Goal: Task Accomplishment & Management: Manage account settings

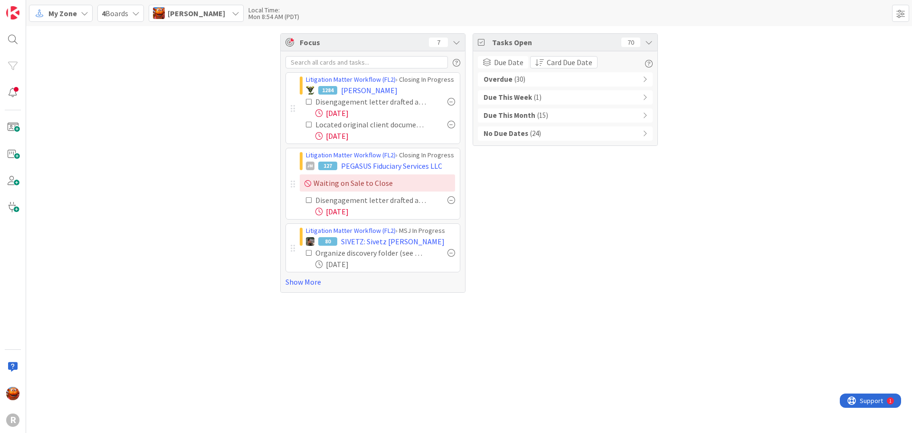
click at [549, 79] on div "Overdue ( 30 )" at bounding box center [565, 79] width 175 height 14
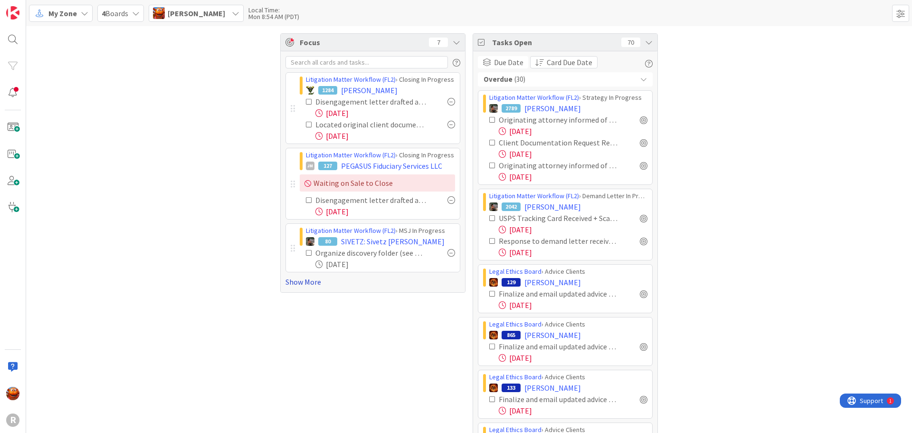
click at [308, 285] on link "Show More" at bounding box center [373, 281] width 175 height 11
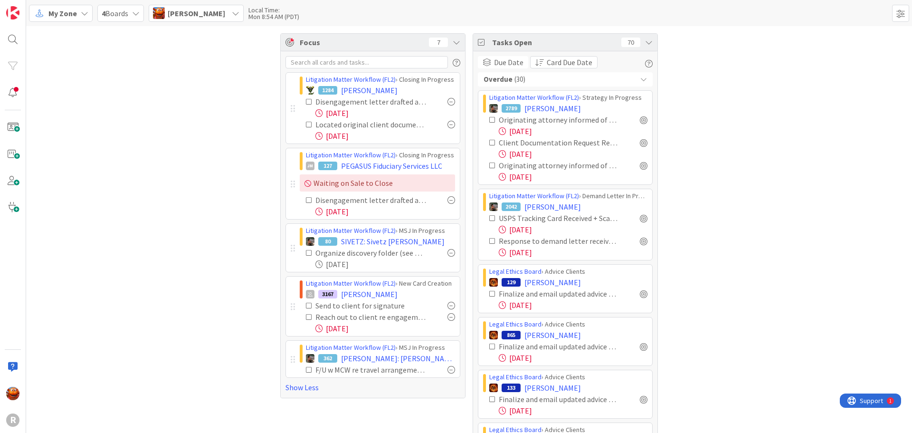
click at [62, 12] on span "My Zone" at bounding box center [62, 13] width 29 height 11
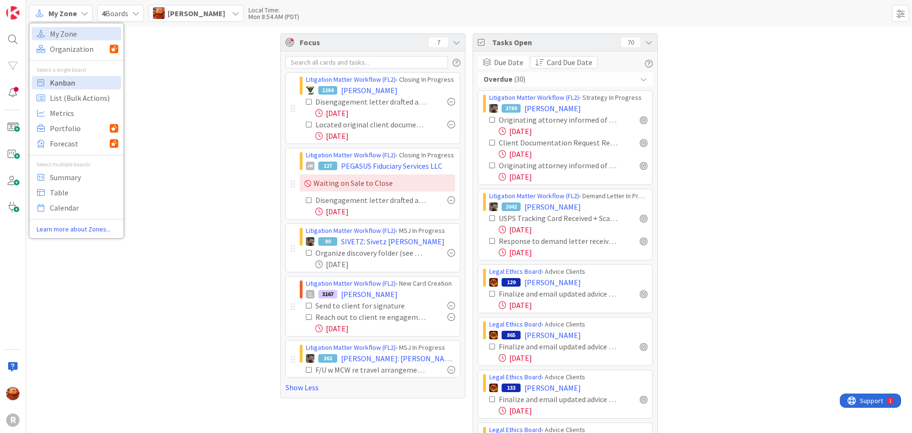
click at [80, 80] on span "Kanban" at bounding box center [84, 83] width 68 height 14
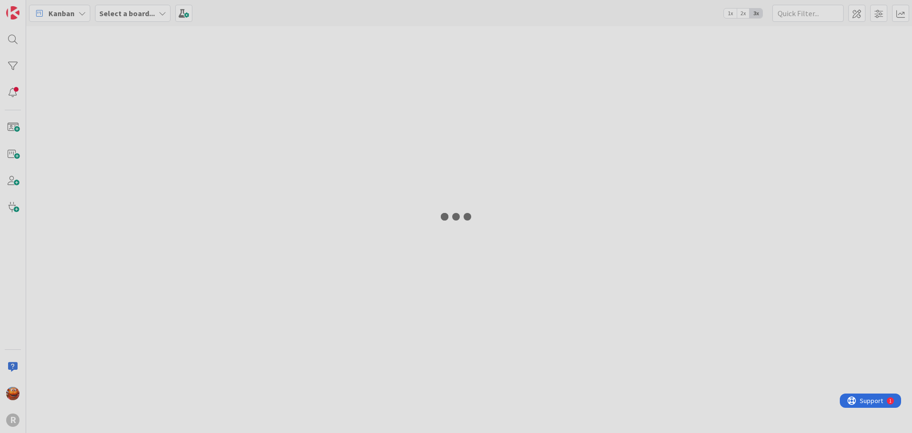
type input "phillips"
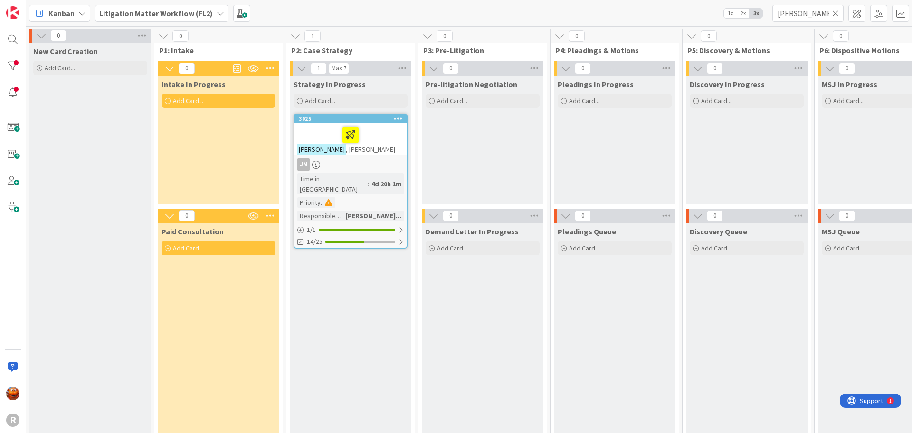
click at [835, 14] on icon at bounding box center [836, 13] width 7 height 9
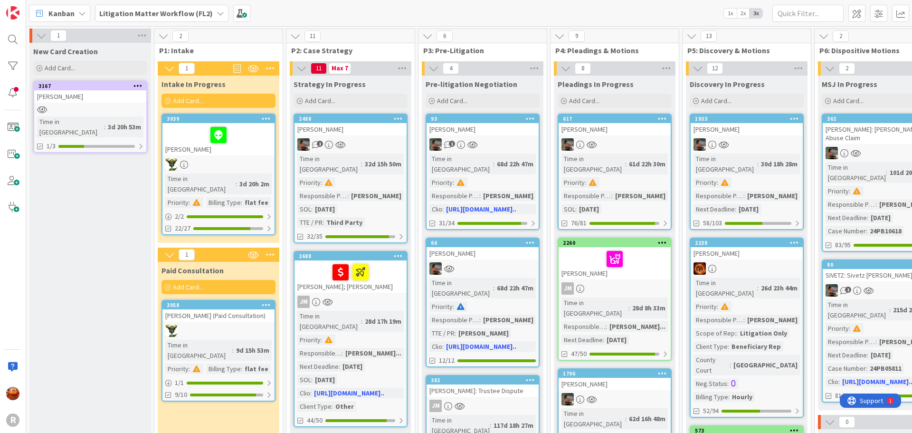
click at [252, 153] on div "NYHUS, Stephanie" at bounding box center [219, 139] width 112 height 32
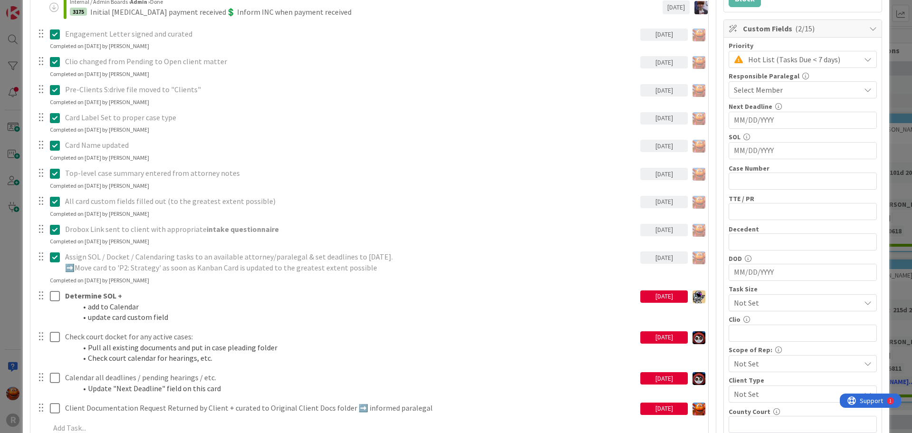
scroll to position [380, 0]
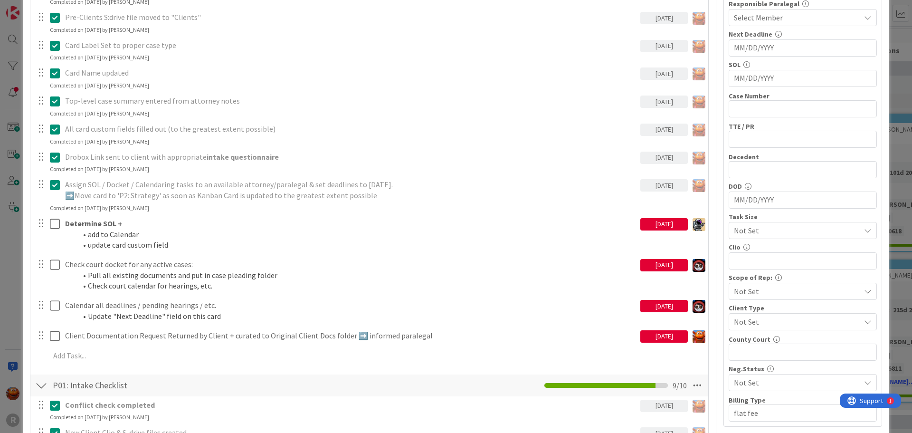
click at [10, 239] on div "ID 3039 Litigation Matter Workflow (FL2) Intake In Progress Title 16 / 128 NYHU…" at bounding box center [456, 216] width 912 height 433
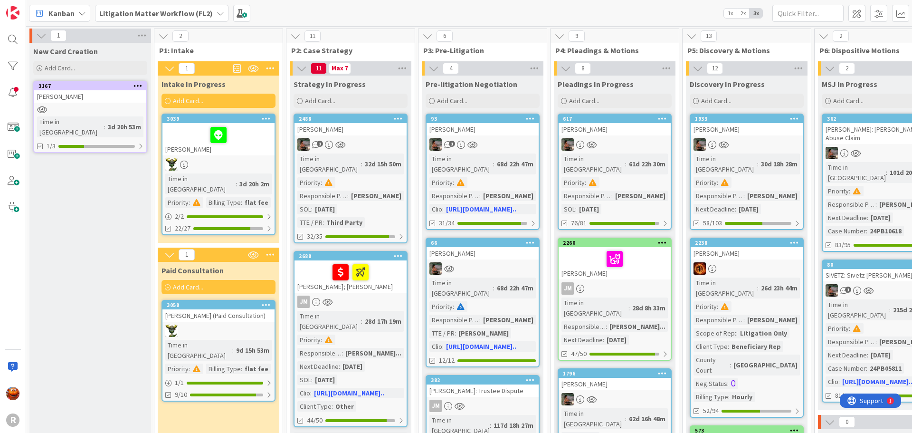
click at [45, 11] on icon at bounding box center [39, 13] width 12 height 12
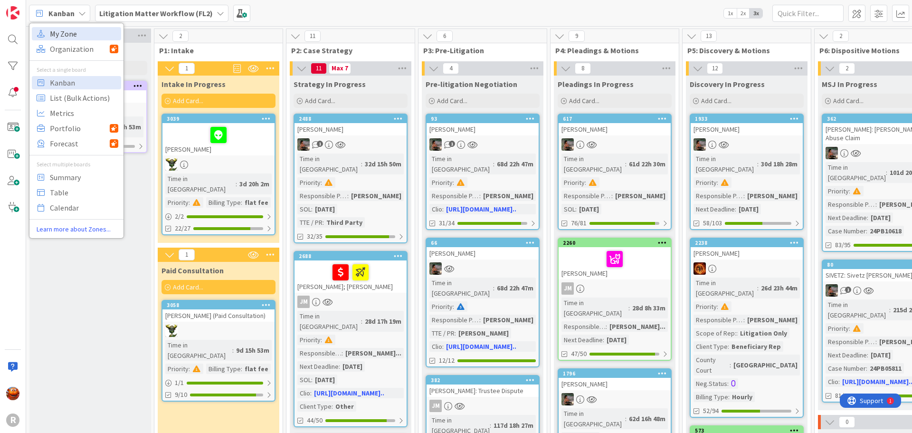
click at [71, 32] on span "My Zone" at bounding box center [84, 34] width 68 height 14
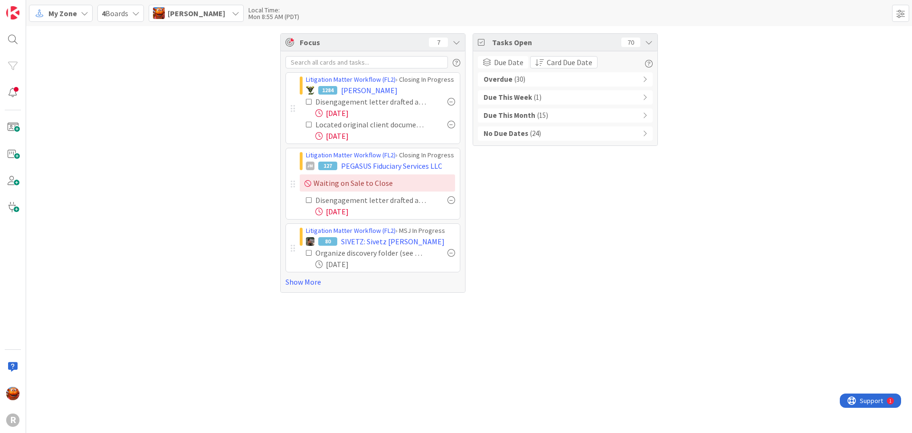
click at [558, 80] on div "Overdue ( 30 )" at bounding box center [565, 79] width 175 height 14
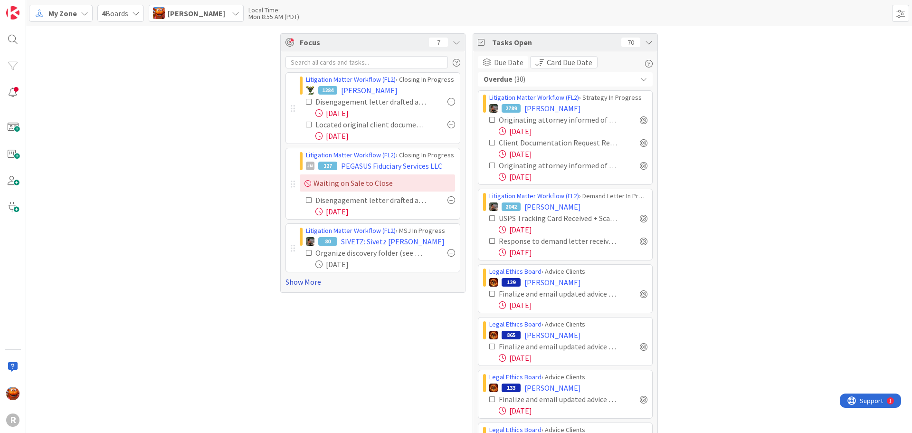
click at [297, 283] on link "Show More" at bounding box center [373, 281] width 175 height 11
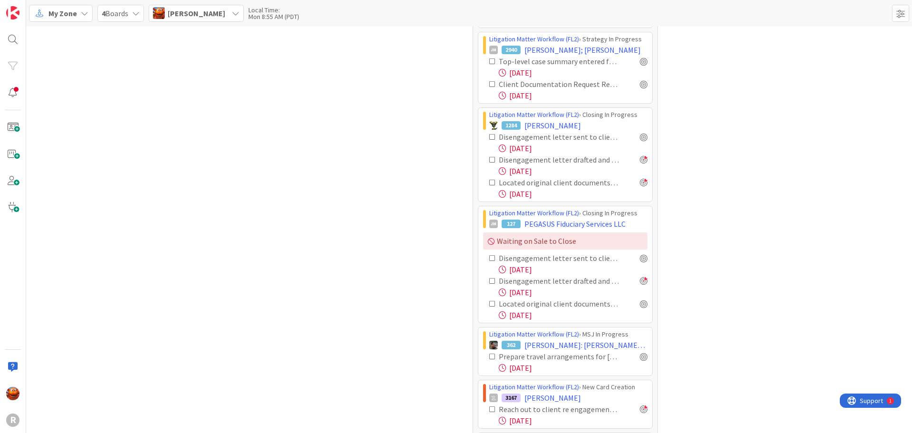
scroll to position [1045, 0]
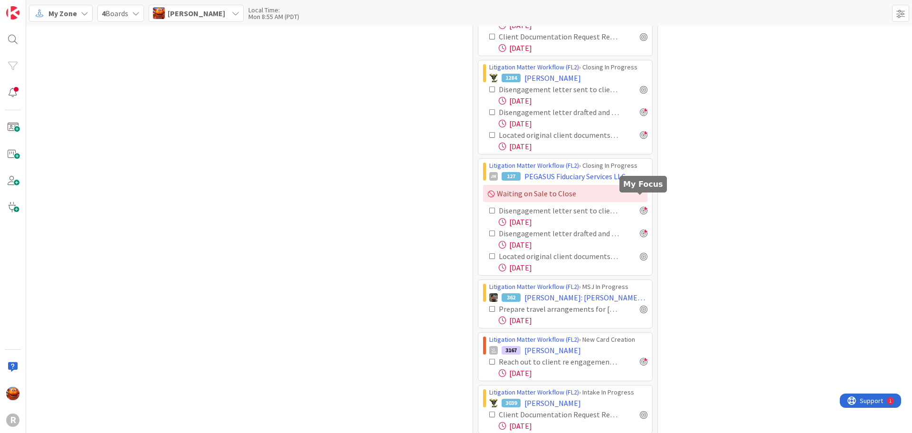
click at [640, 207] on div at bounding box center [644, 211] width 8 height 8
click at [641, 252] on div at bounding box center [644, 256] width 8 height 8
click at [640, 305] on div at bounding box center [644, 309] width 8 height 8
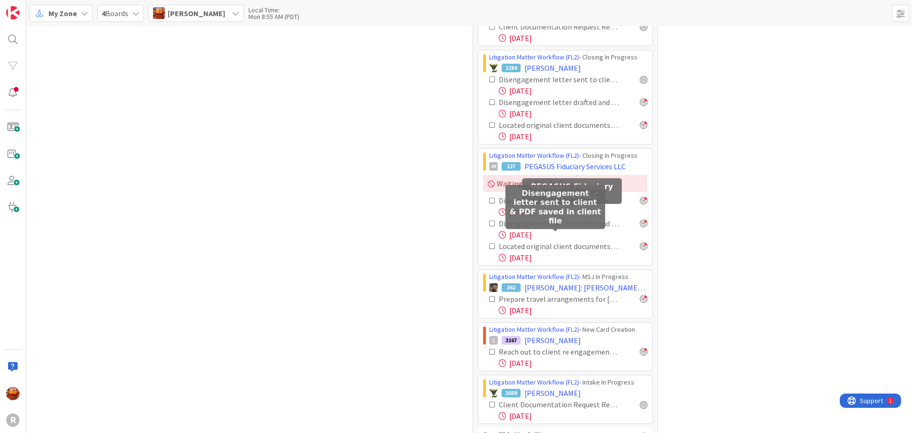
scroll to position [1102, 0]
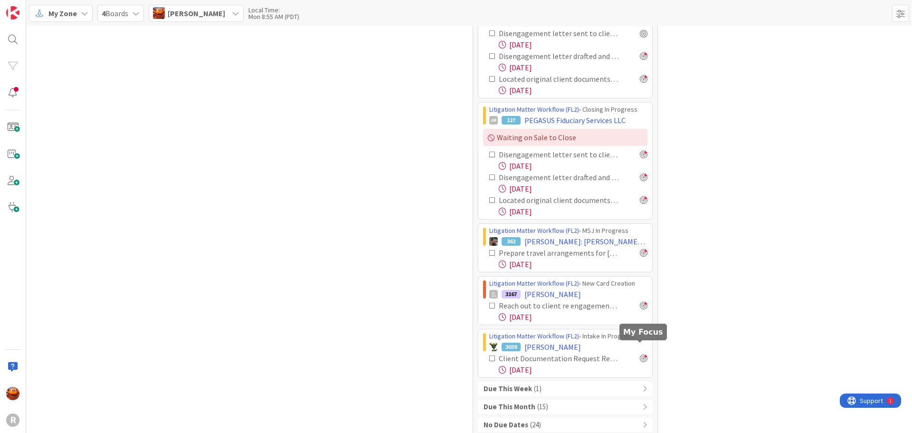
click at [640, 355] on div at bounding box center [644, 359] width 8 height 8
click at [588, 382] on div "Due This Week ( 1 )" at bounding box center [565, 389] width 175 height 14
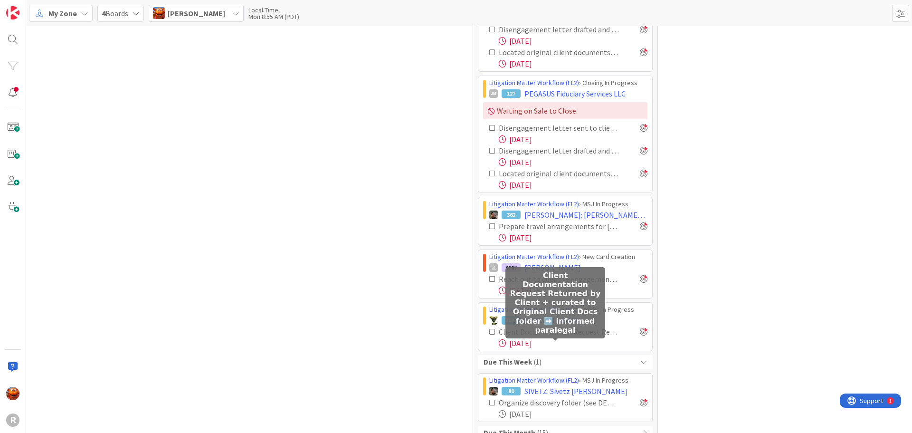
scroll to position [1154, 0]
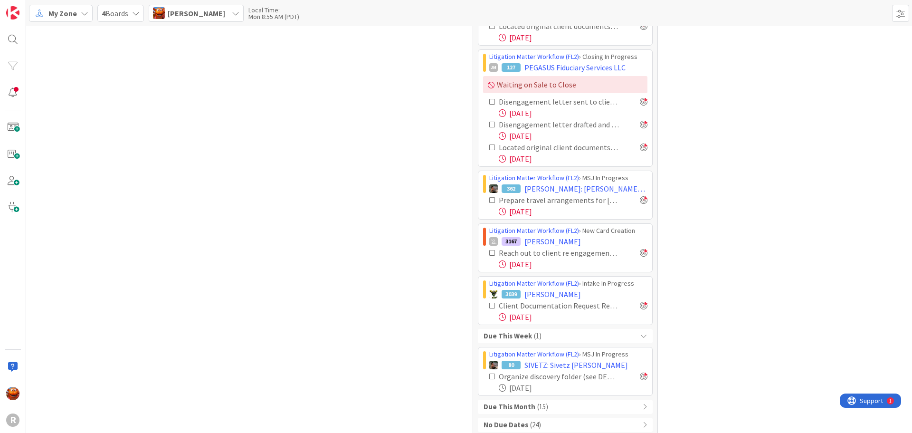
click at [556, 400] on div "Due This Month ( 15 )" at bounding box center [565, 407] width 175 height 14
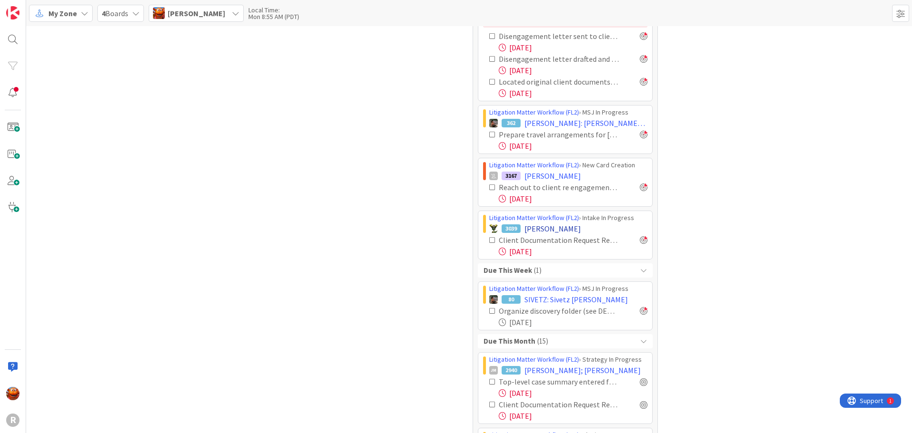
scroll to position [0, 0]
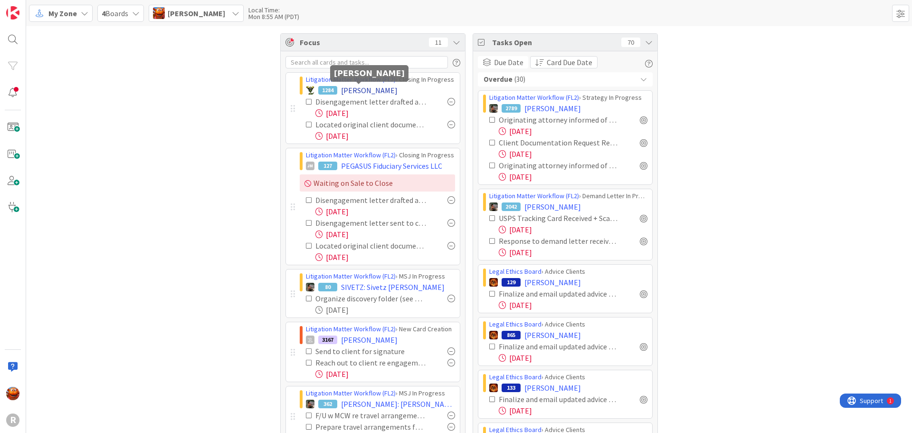
click at [343, 92] on span "KOHAN, Rhen" at bounding box center [369, 90] width 57 height 11
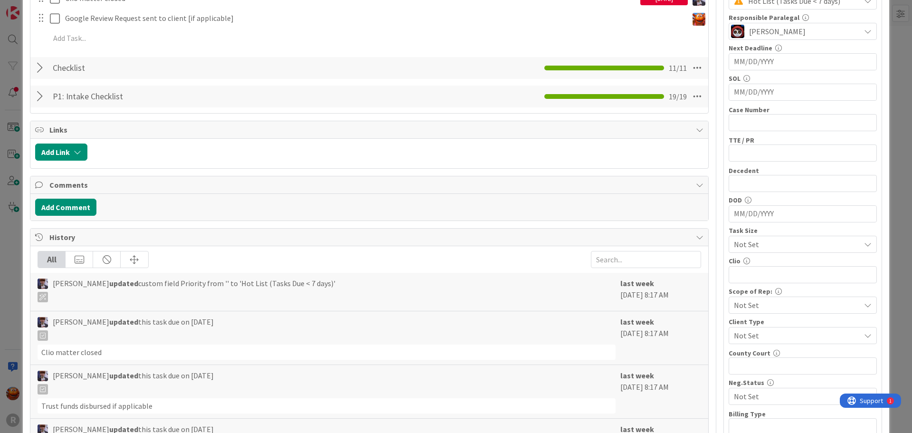
scroll to position [526, 0]
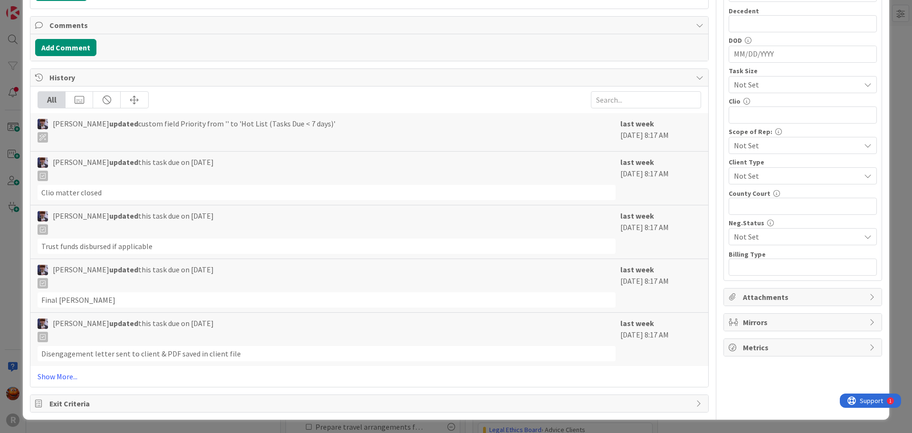
click at [12, 140] on div "ID 1284 Litigation Matter Workflow (FL2) Closing In Progress Title 11 / 128 KOH…" at bounding box center [456, 216] width 912 height 433
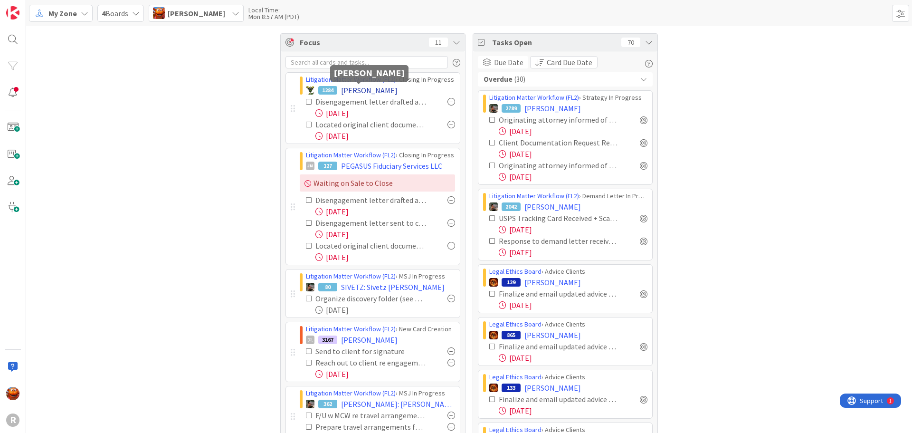
click at [368, 92] on span "KOHAN, Rhen" at bounding box center [369, 90] width 57 height 11
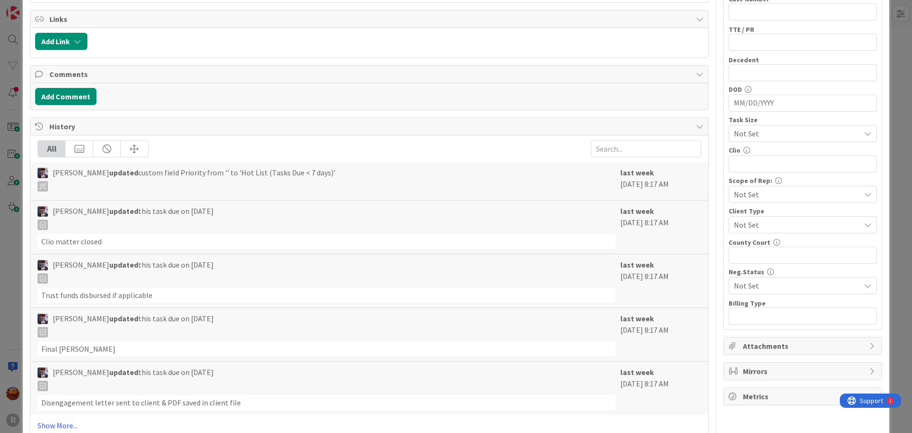
scroll to position [523, 0]
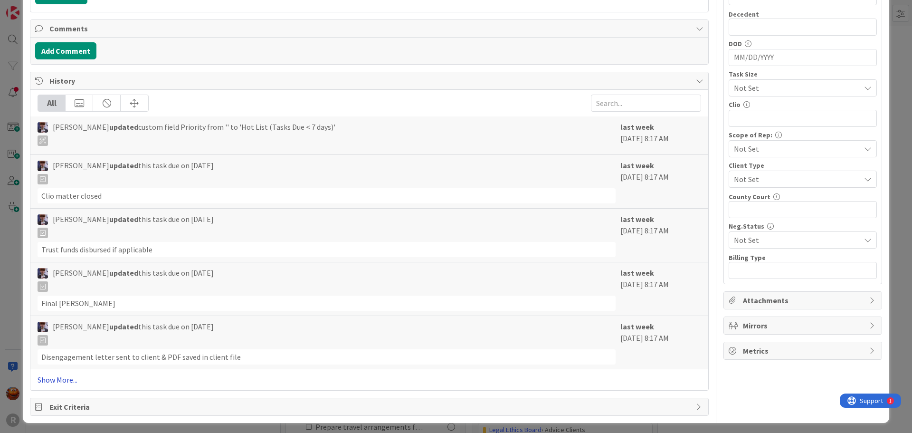
click at [81, 381] on link "Show More..." at bounding box center [370, 379] width 664 height 11
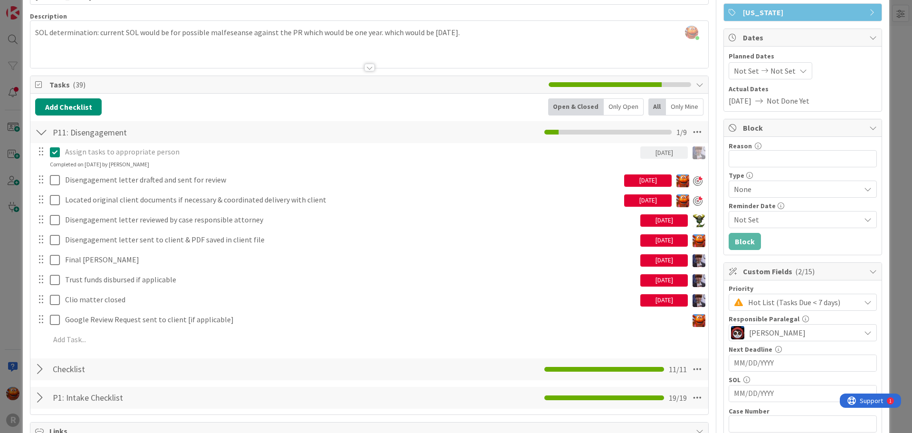
scroll to position [0, 0]
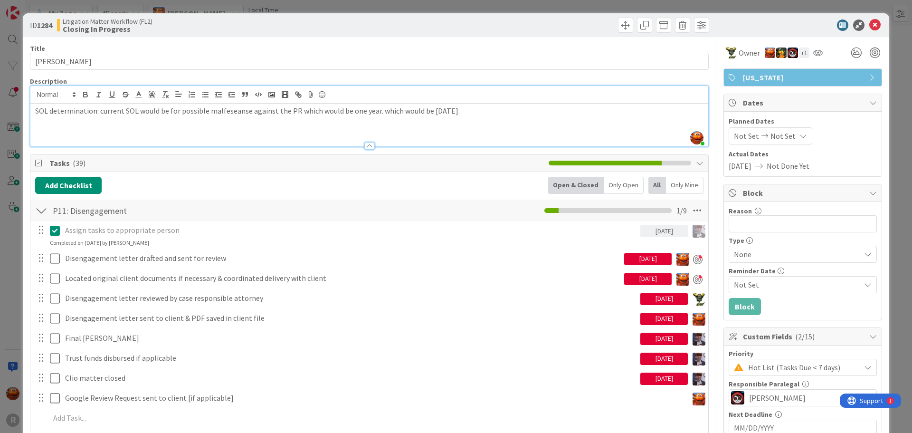
click at [70, 106] on div "SOL determination: current SOL would be for possible malfeseanse against the PR…" at bounding box center [369, 125] width 678 height 43
click at [0, 174] on div "ID 1284 Litigation Matter Workflow (FL2) Closing In Progress Title 11 / 128 KOH…" at bounding box center [456, 216] width 912 height 433
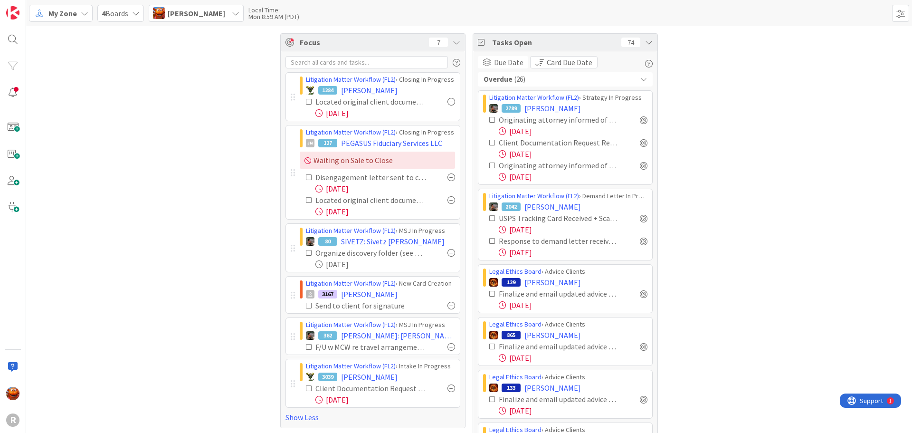
click at [166, 17] on div "Kiara Adams" at bounding box center [196, 13] width 95 height 17
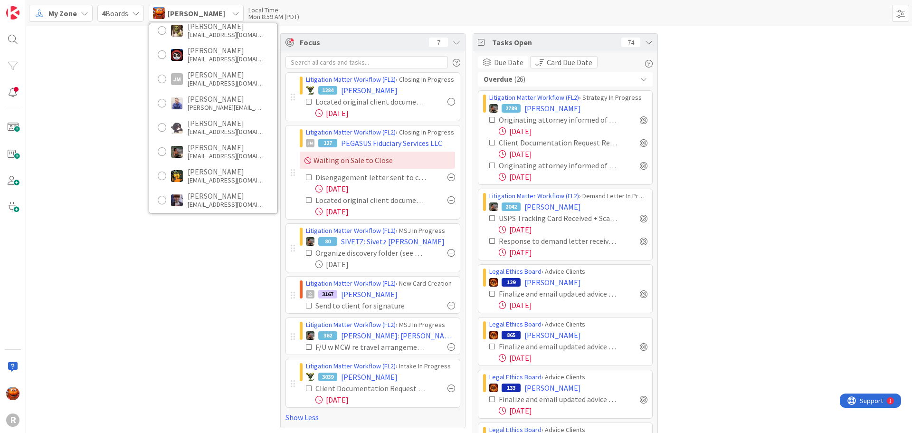
scroll to position [44, 0]
